Goal: Task Accomplishment & Management: Manage account settings

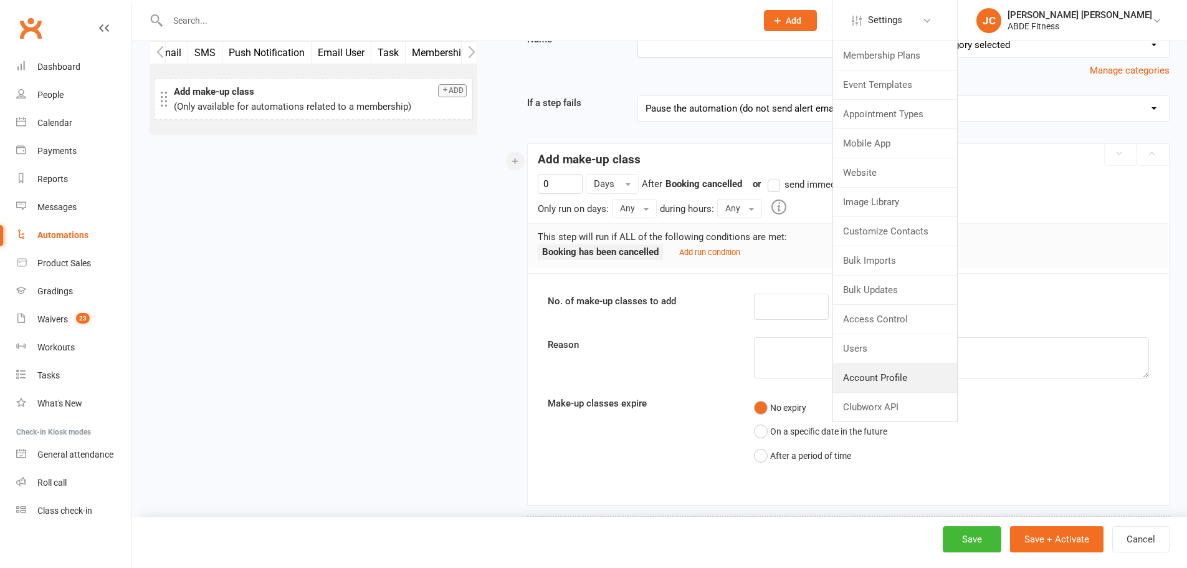
scroll to position [0, 561]
click at [951, 387] on link "Account Profile" at bounding box center [895, 377] width 124 height 29
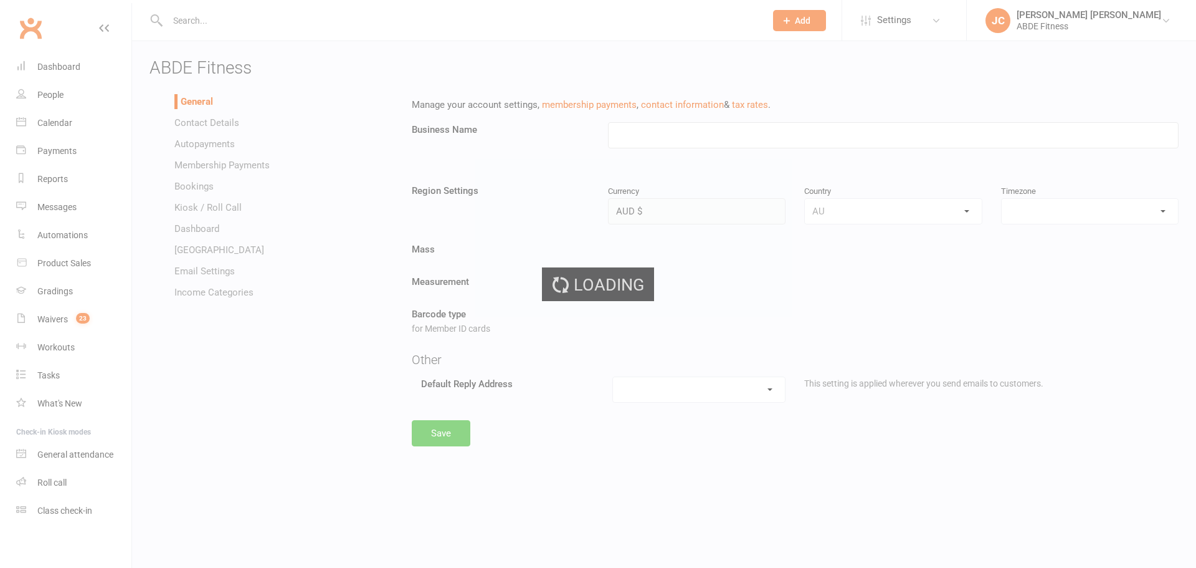
type input "ABDE Fitness"
select select "[GEOGRAPHIC_DATA]/[GEOGRAPHIC_DATA]"
select select "[EMAIL_ADDRESS][DOMAIN_NAME]"
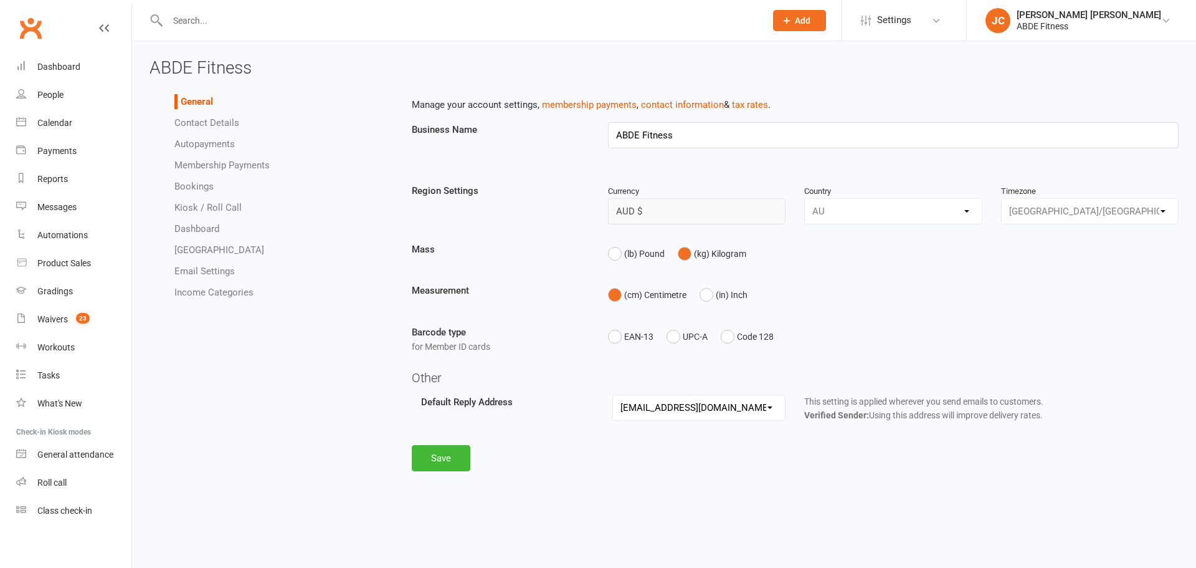
click at [218, 143] on link "Autopayments" at bounding box center [204, 143] width 60 height 11
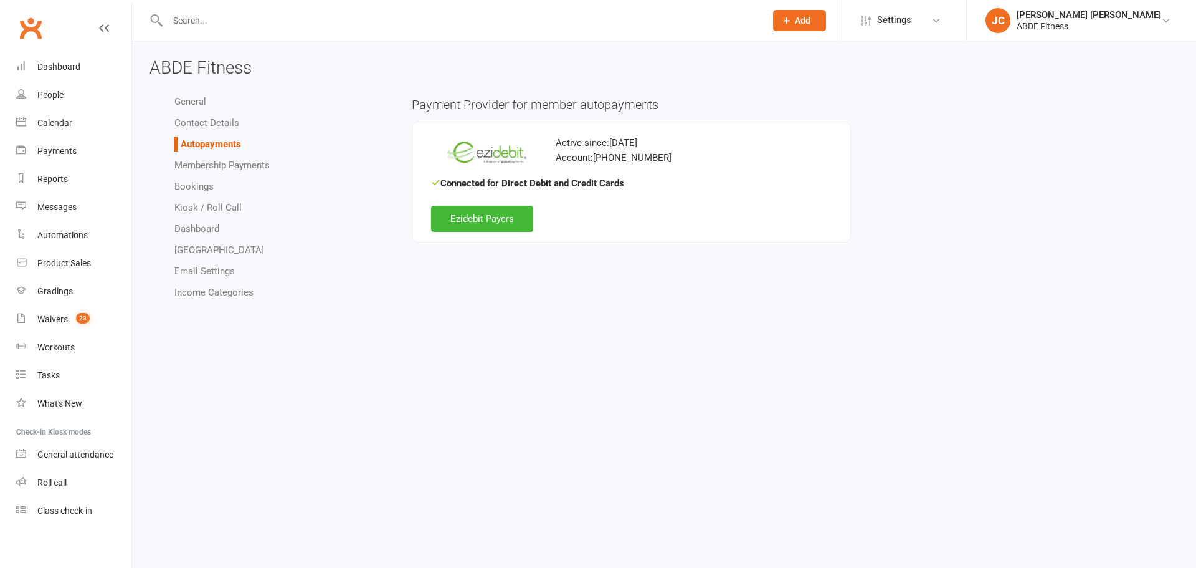
click at [206, 269] on link "Email Settings" at bounding box center [204, 270] width 60 height 11
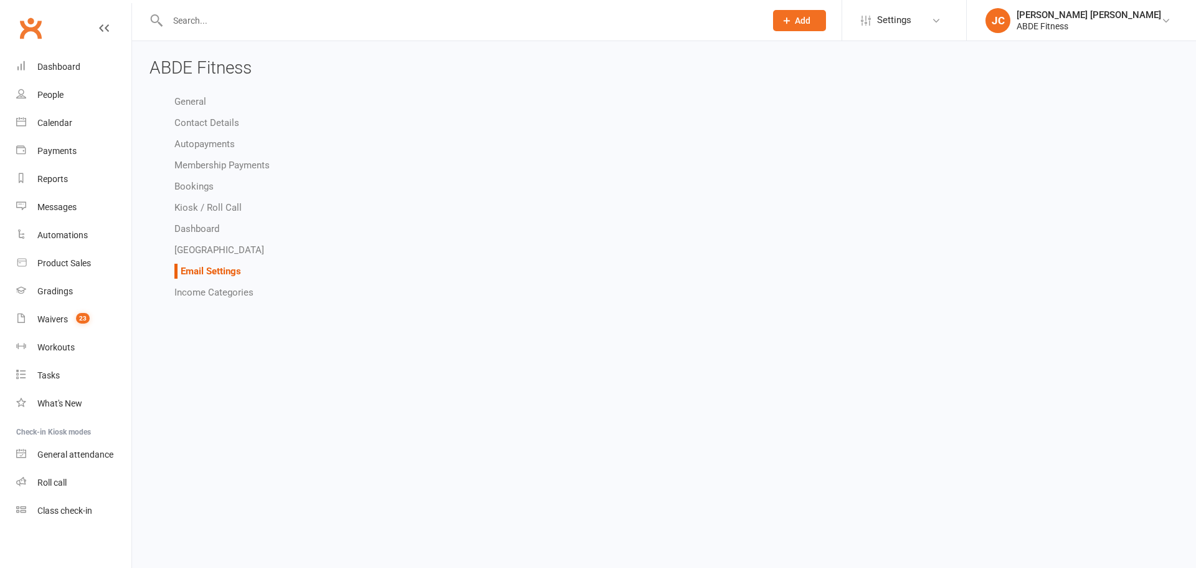
select select "do_not_send"
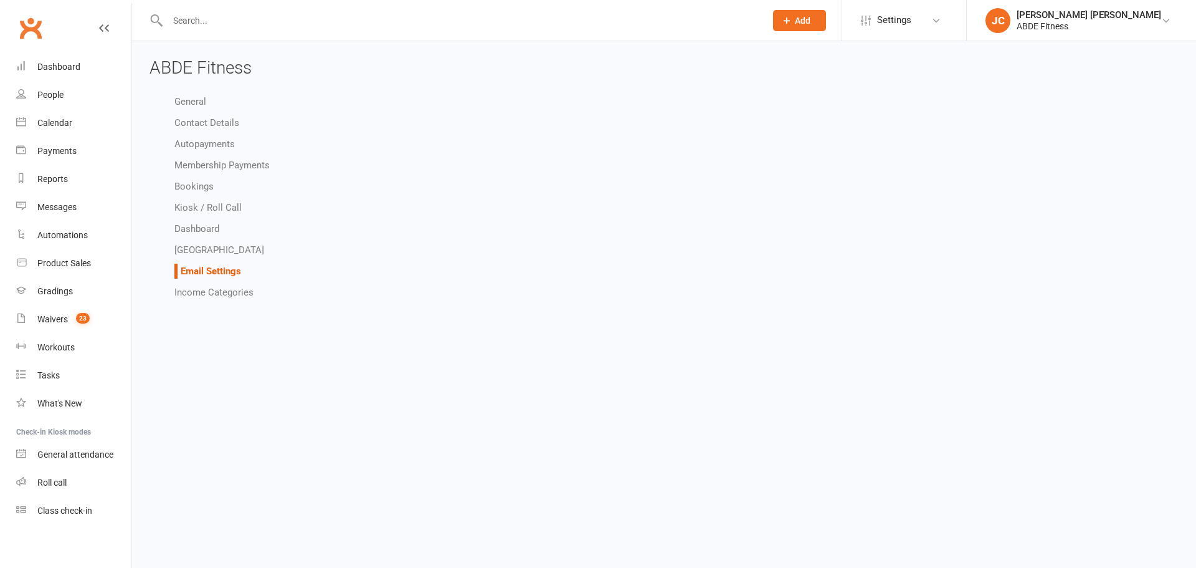
select select "do_not_send"
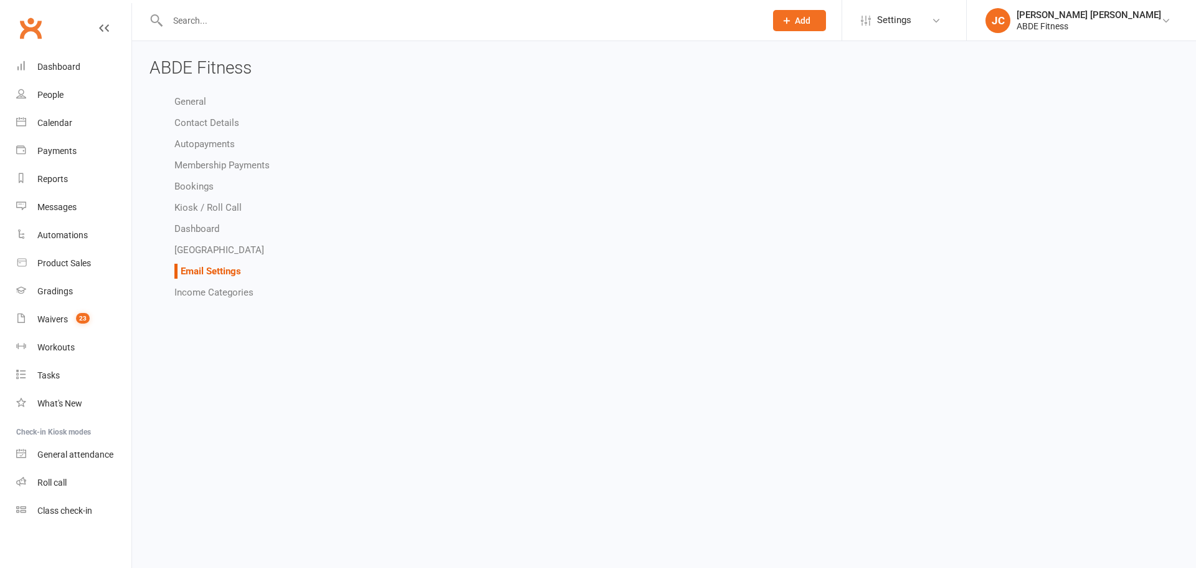
select select "do_not_send"
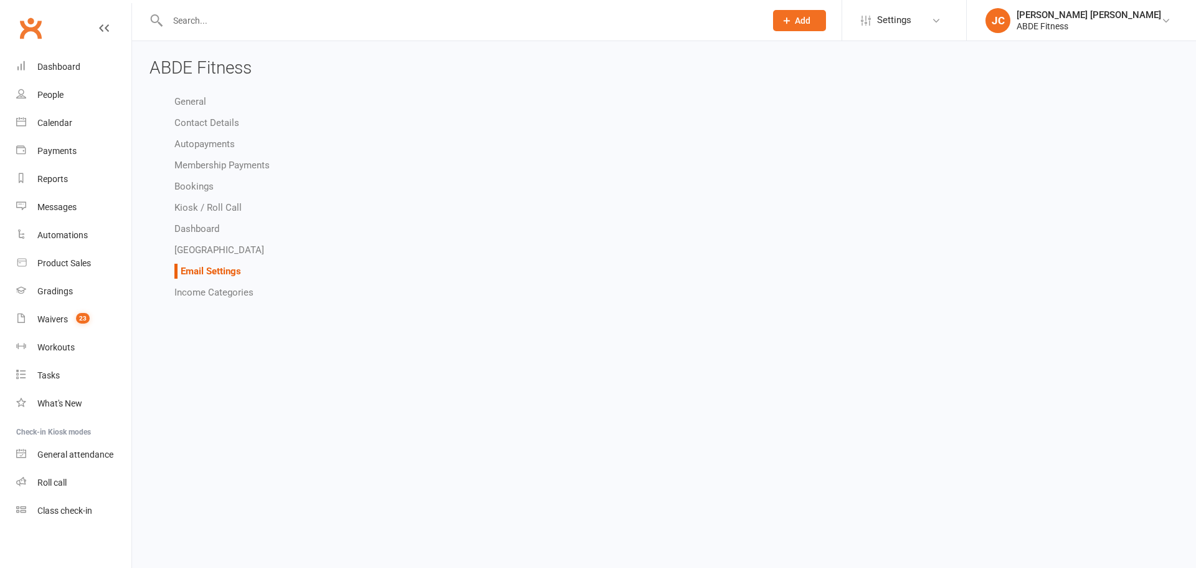
select select "do_not_send"
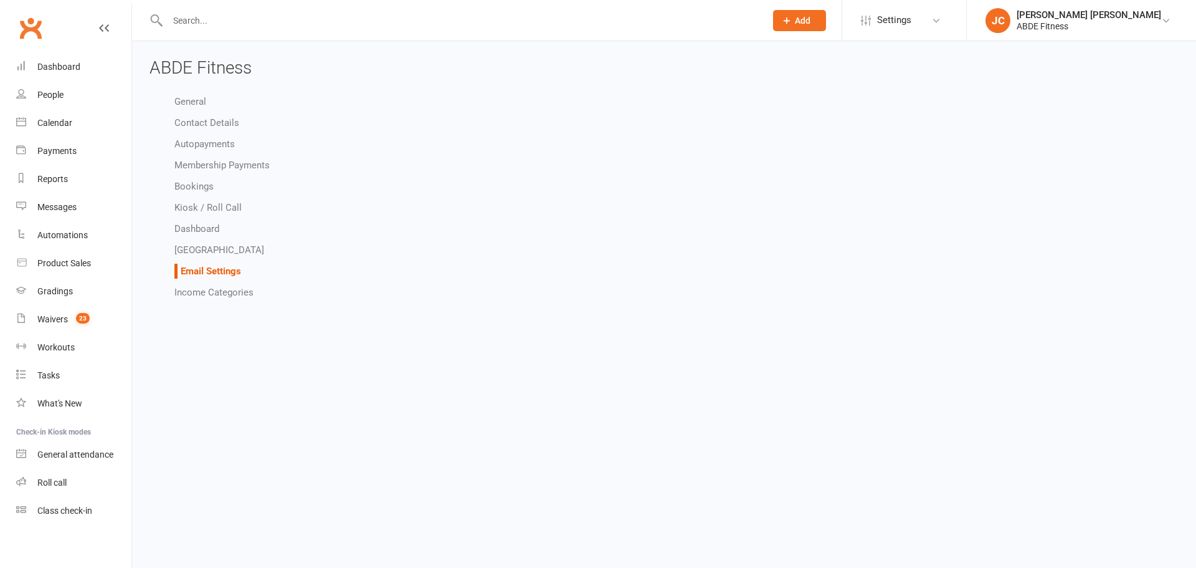
select select "do_not_send"
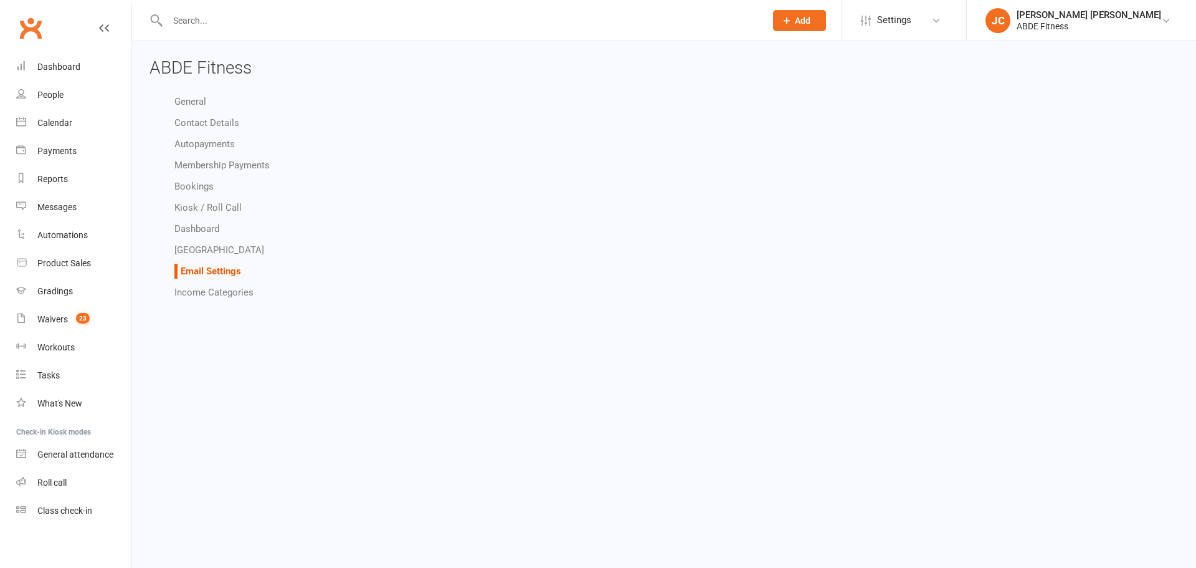
select select "do_not_send"
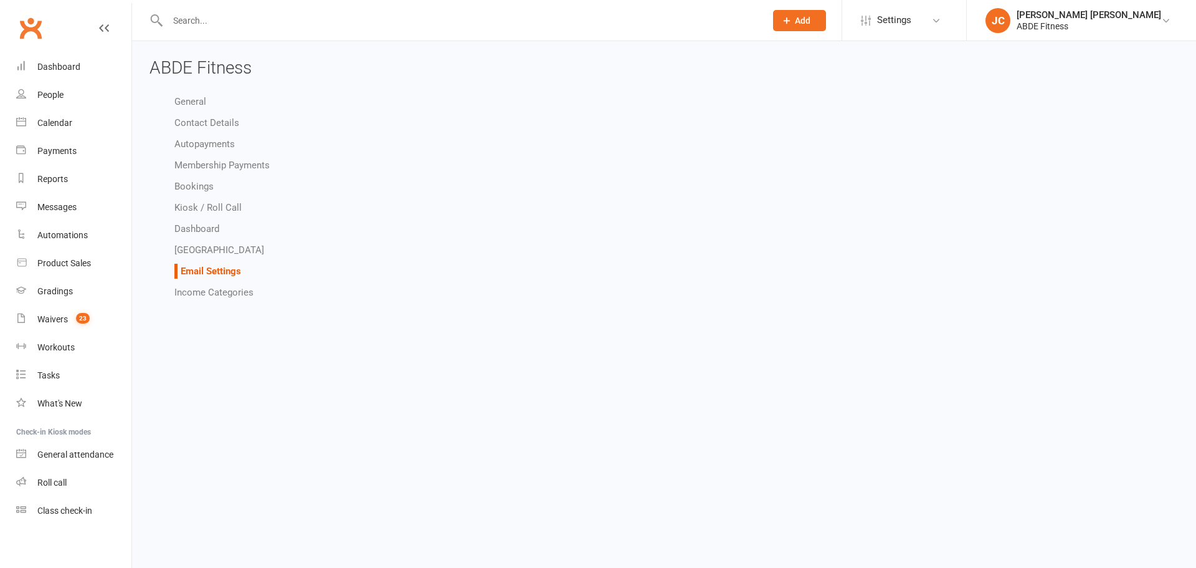
select select "do_not_send"
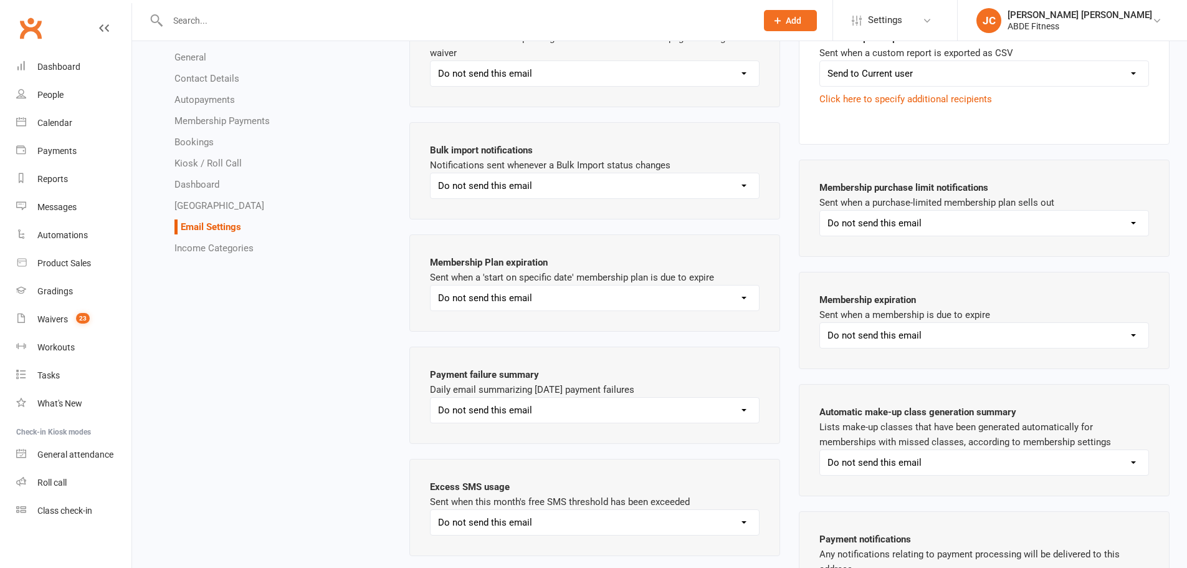
scroll to position [870, 0]
